Goal: Use online tool/utility: Utilize a website feature to perform a specific function

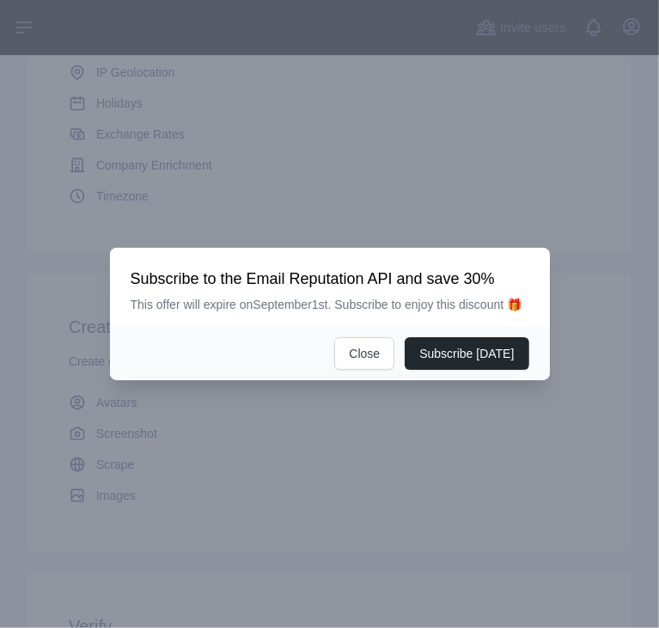
scroll to position [460, 0]
click at [383, 352] on button "Close" at bounding box center [364, 353] width 60 height 33
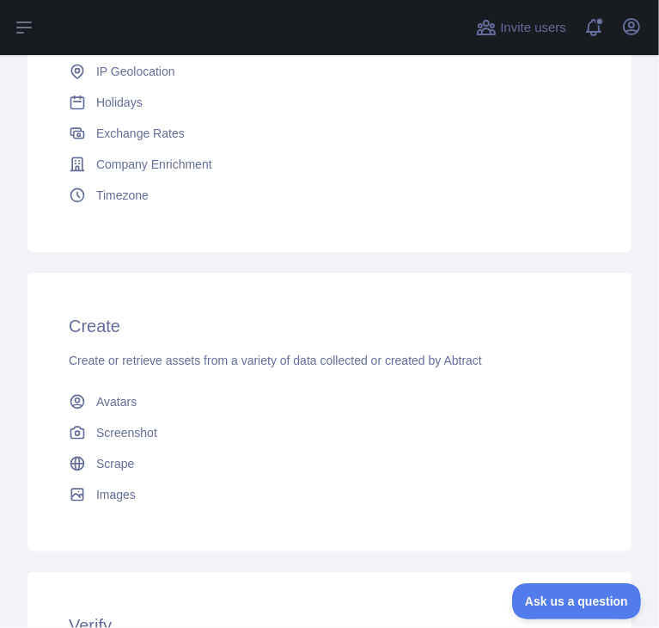
scroll to position [0, 0]
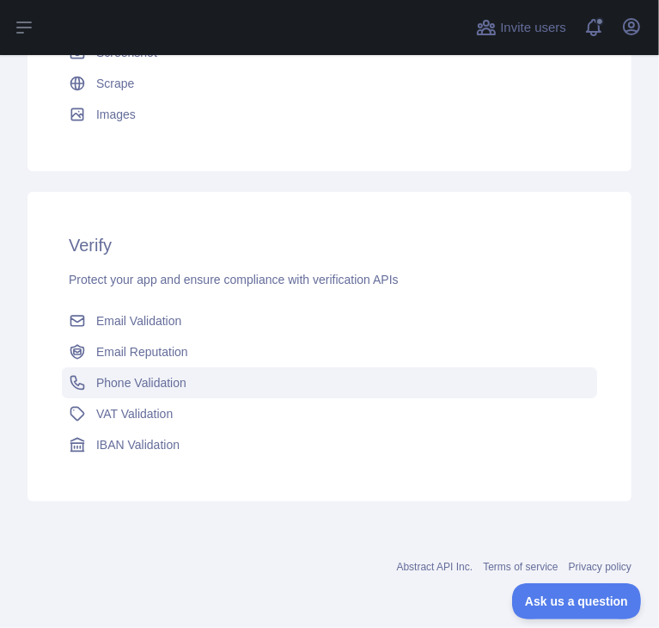
click at [128, 374] on span "Phone Validation" at bounding box center [141, 382] width 90 height 17
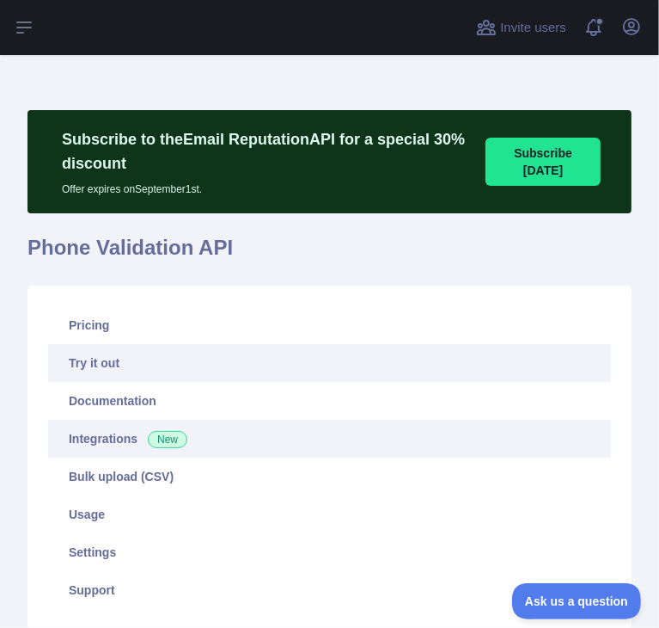
click at [212, 438] on link "Integrations New" at bounding box center [329, 439] width 563 height 38
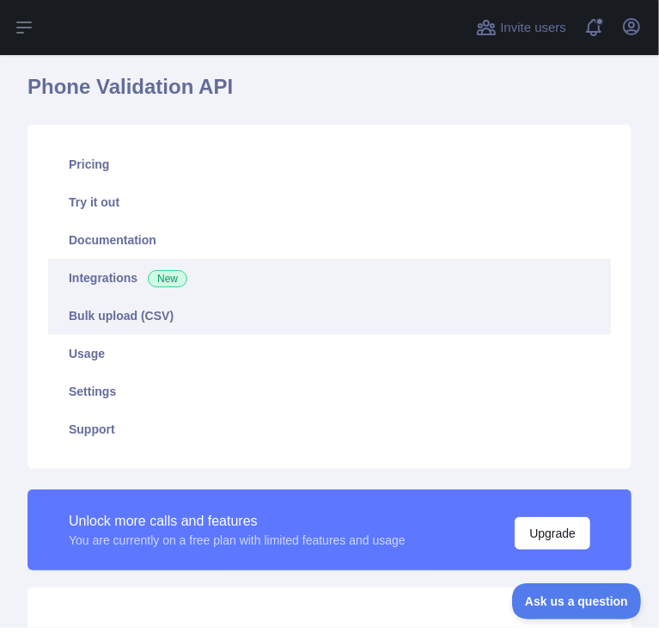
scroll to position [162, 0]
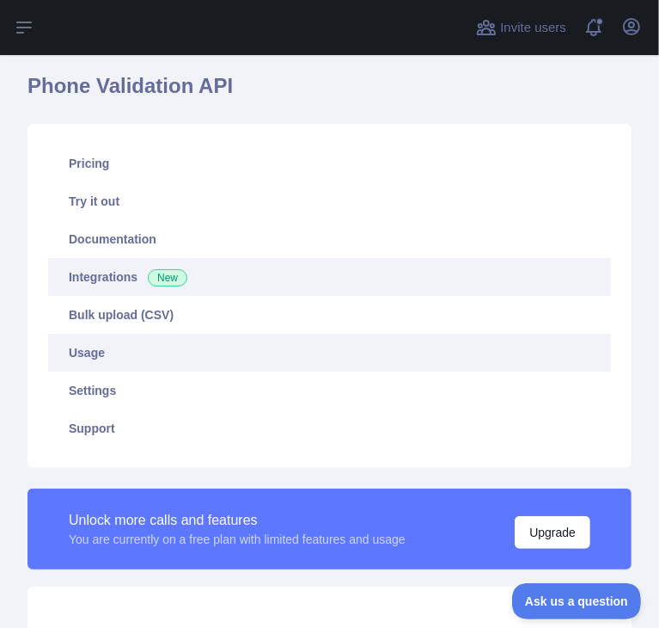
click at [124, 352] on link "Usage" at bounding box center [329, 353] width 563 height 38
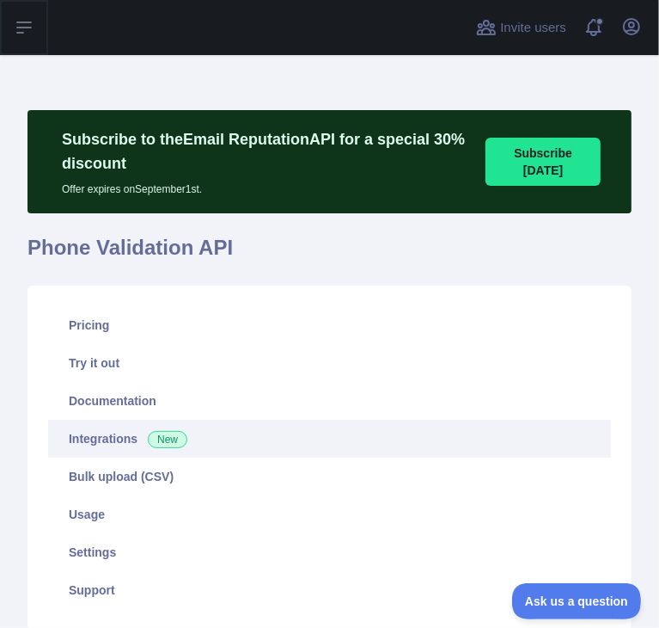
click at [31, 15] on button "Open sidebar" at bounding box center [24, 27] width 48 height 55
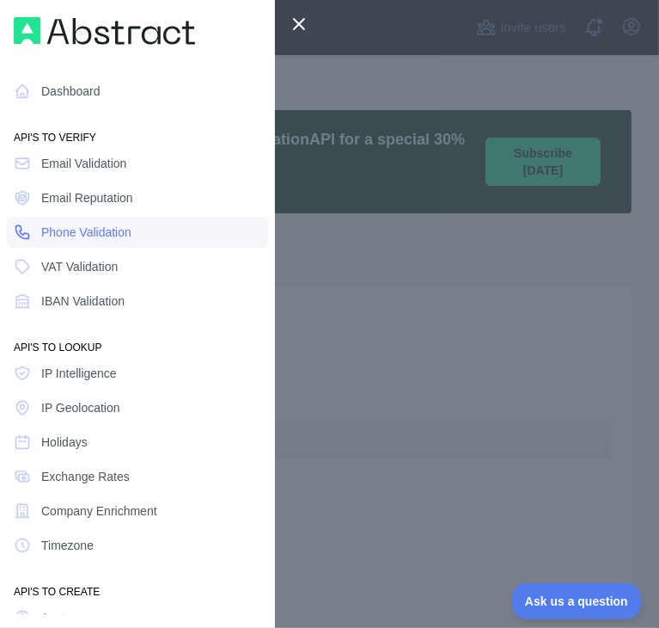
click at [100, 242] on link "Phone Validation" at bounding box center [137, 232] width 261 height 31
click at [387, 228] on div at bounding box center [329, 314] width 659 height 628
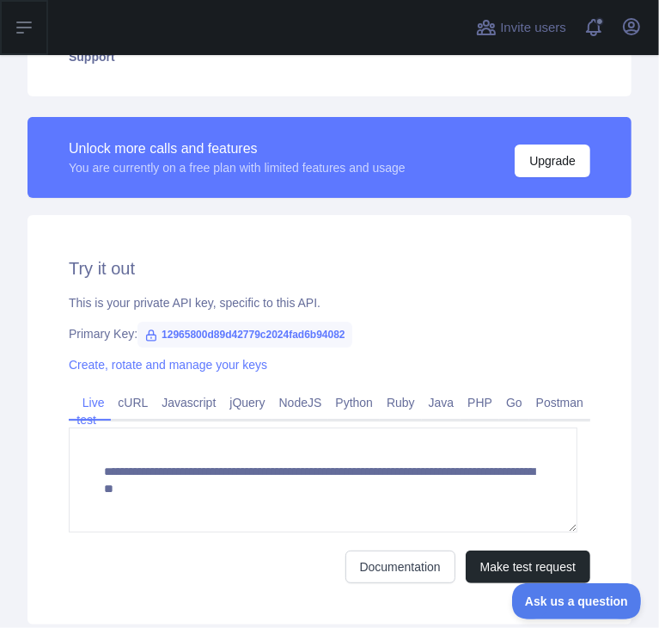
scroll to position [656, 0]
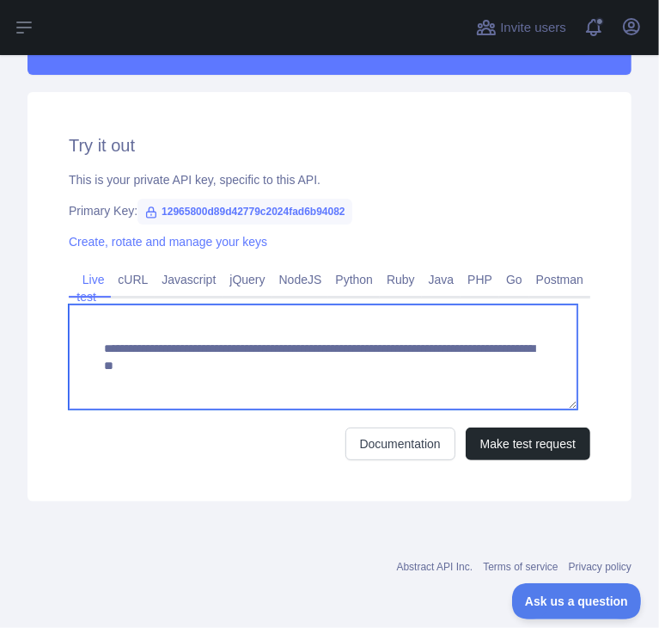
drag, startPoint x: 499, startPoint y: 379, endPoint x: 93, endPoint y: 346, distance: 407.9
click at [93, 346] on textarea "**********" at bounding box center [323, 356] width 509 height 105
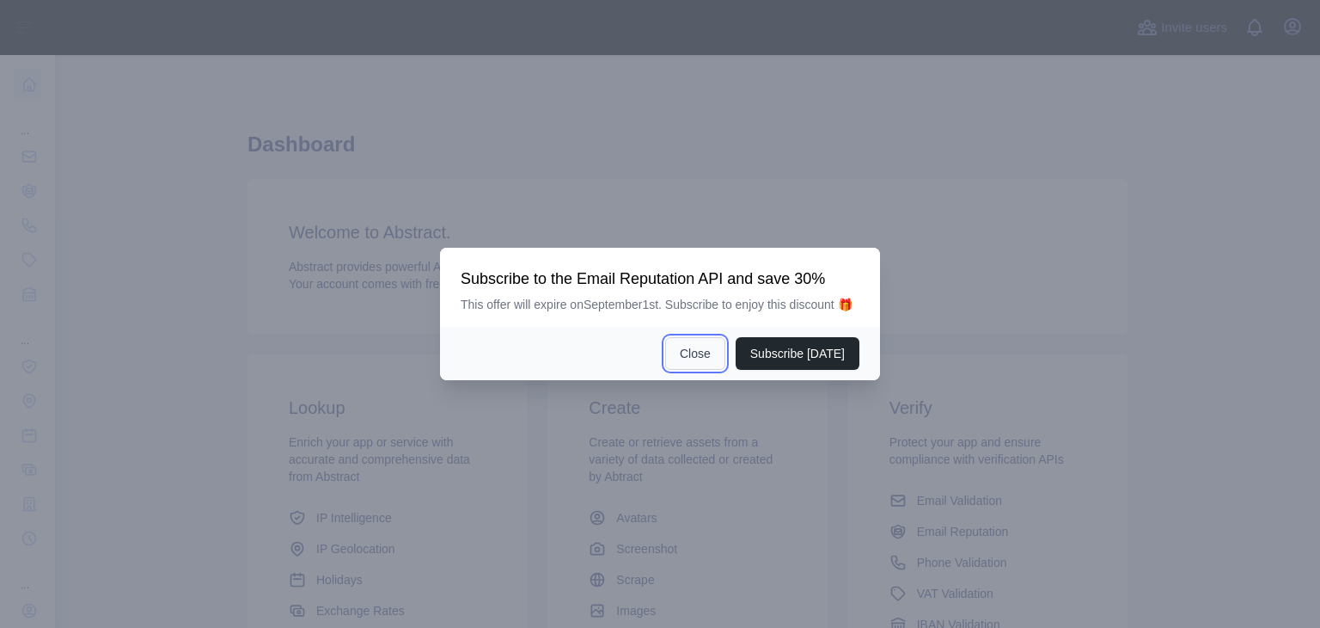
click at [700, 355] on button "Close" at bounding box center [695, 353] width 60 height 33
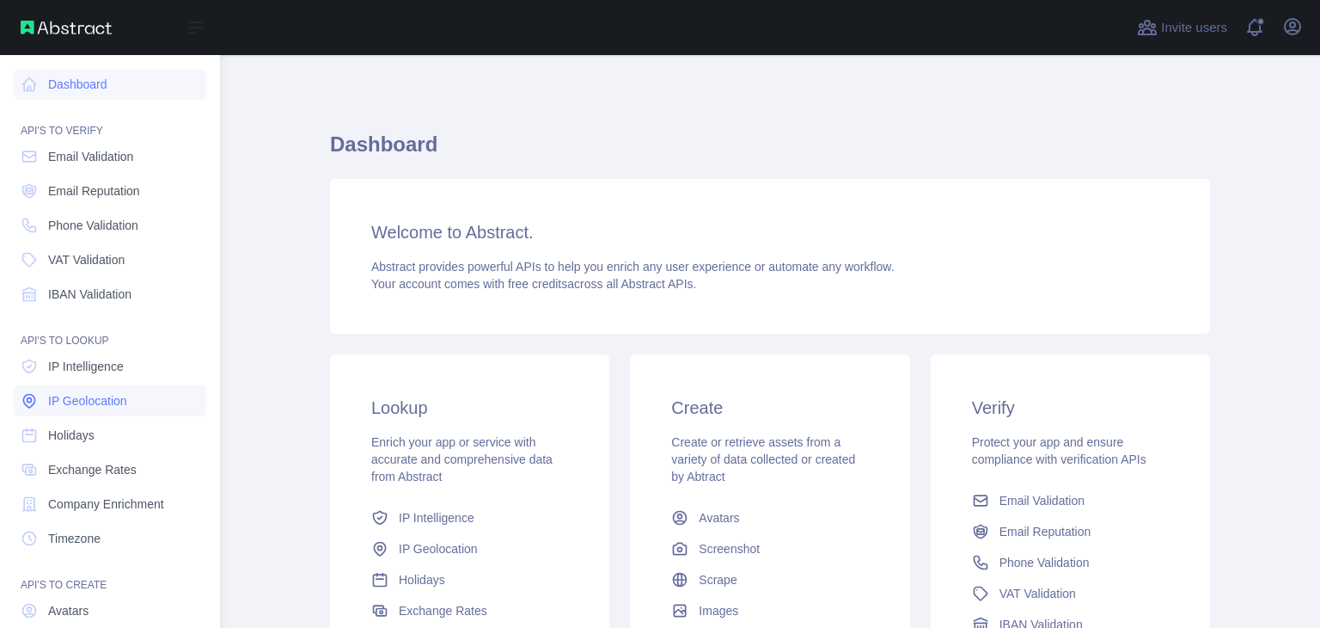
click at [59, 403] on span "IP Geolocation" at bounding box center [87, 400] width 79 height 17
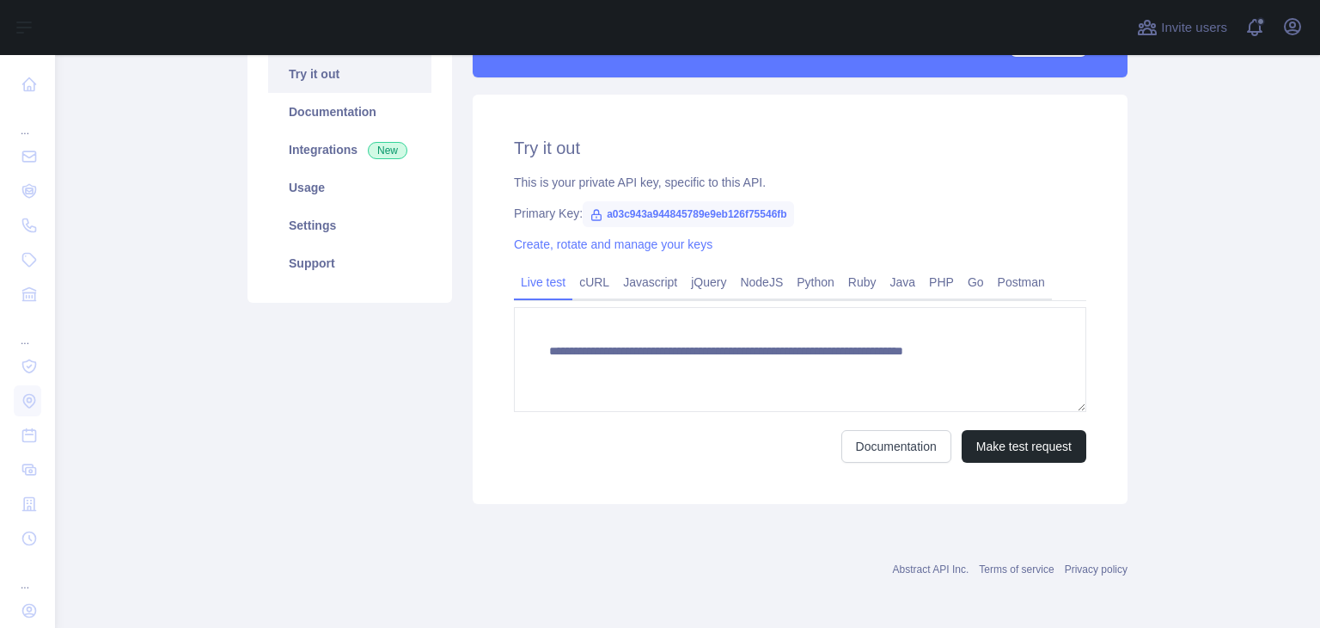
scroll to position [267, 0]
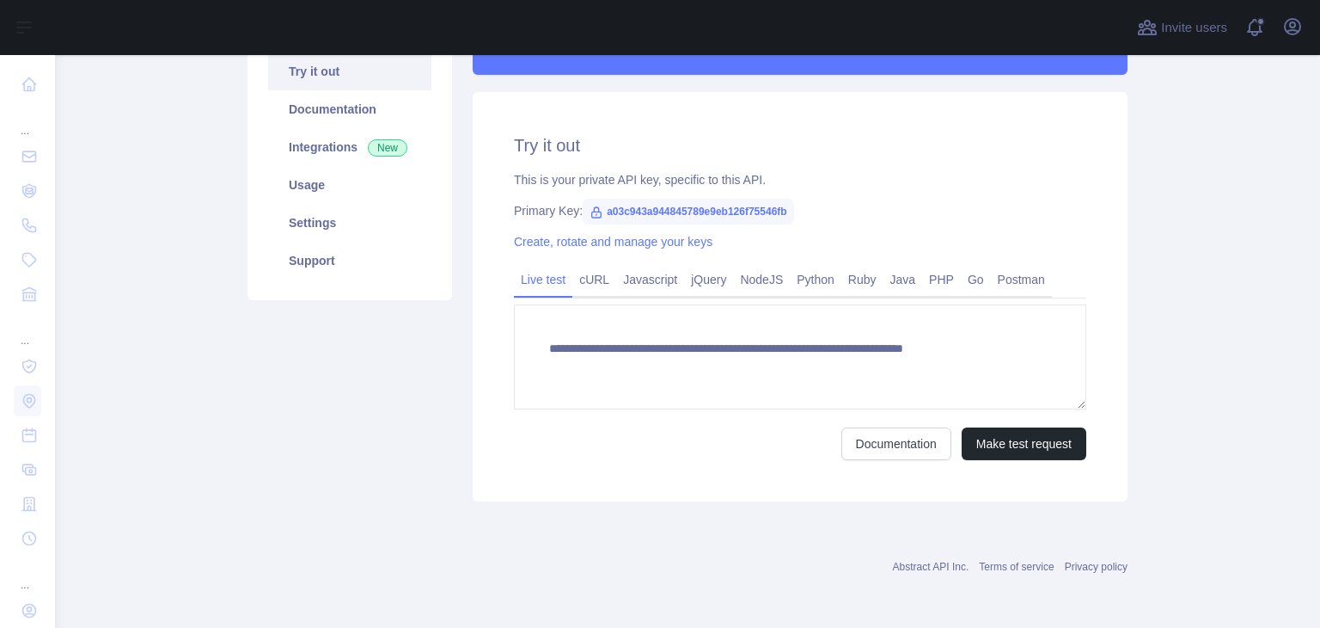
type textarea "**********"
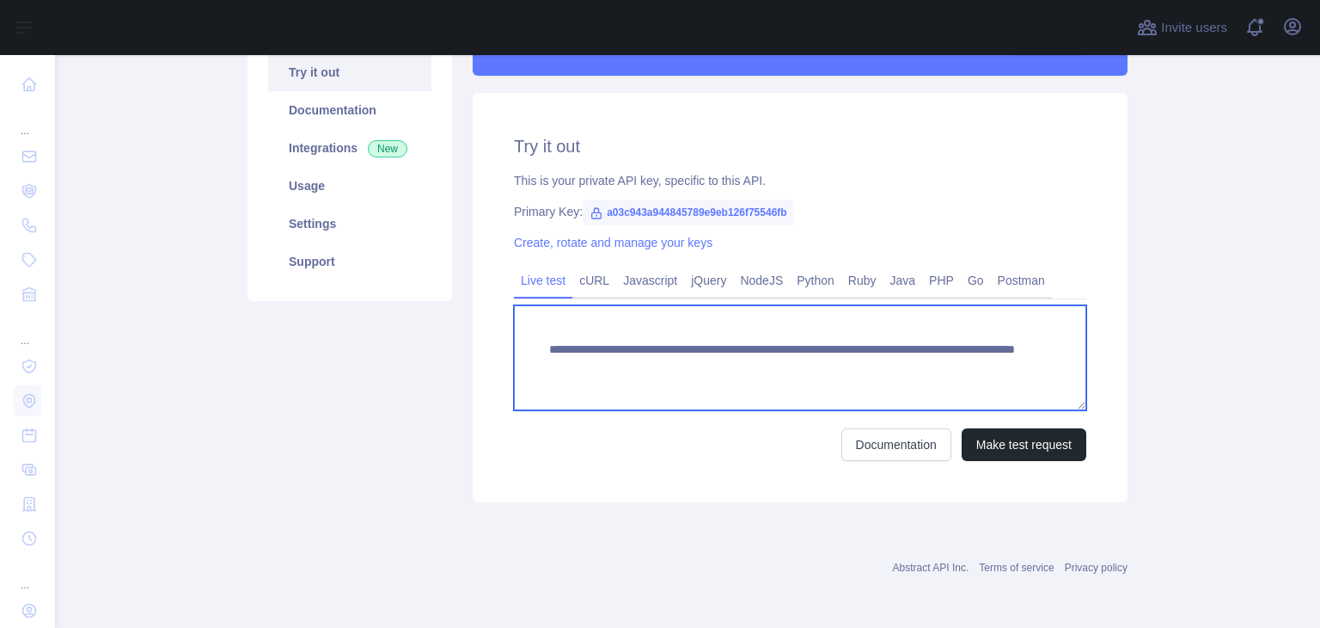
drag, startPoint x: 957, startPoint y: 366, endPoint x: 530, endPoint y: 345, distance: 427.8
click at [530, 345] on textarea "**********" at bounding box center [800, 357] width 573 height 105
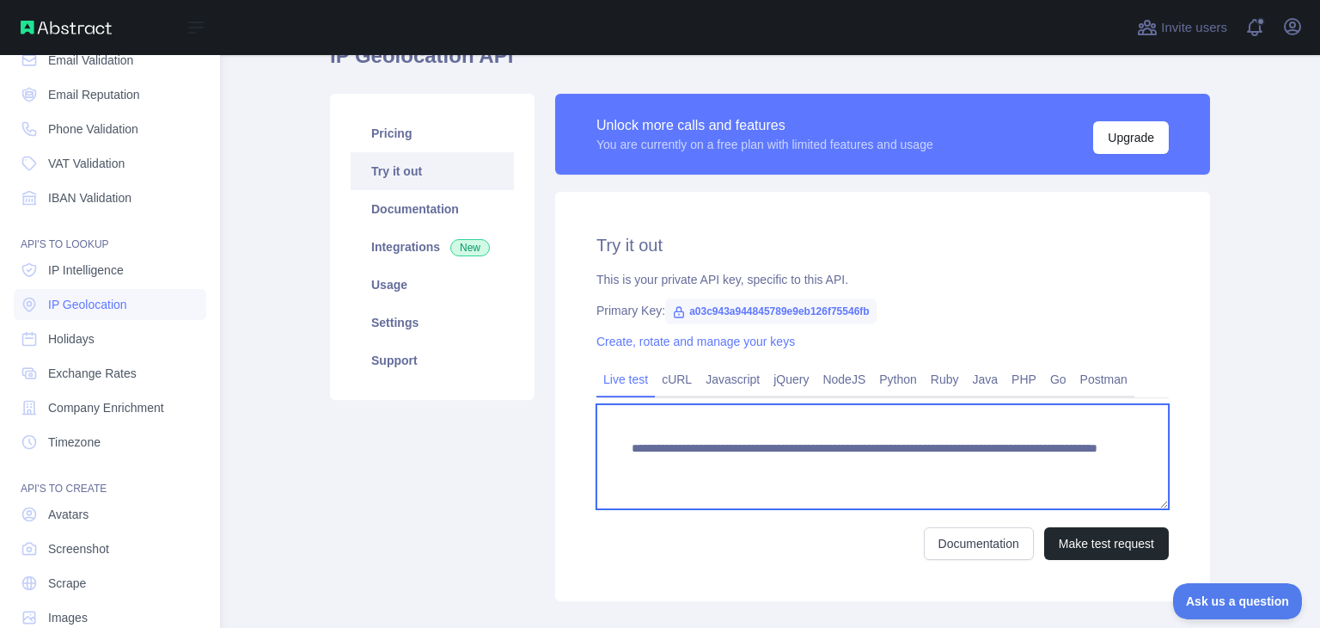
scroll to position [129, 0]
